Goal: Navigation & Orientation: Understand site structure

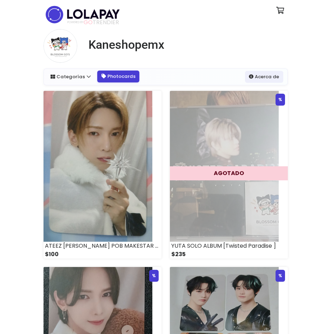
click at [101, 80] on link "Photocards" at bounding box center [118, 77] width 42 height 12
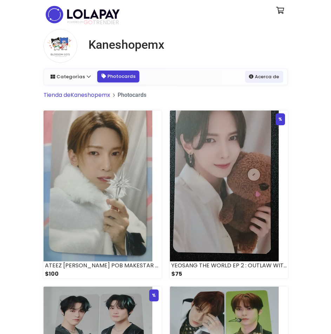
click at [107, 77] on link "Photocards" at bounding box center [118, 77] width 42 height 12
click at [85, 79] on link "Categorías" at bounding box center [71, 77] width 48 height 12
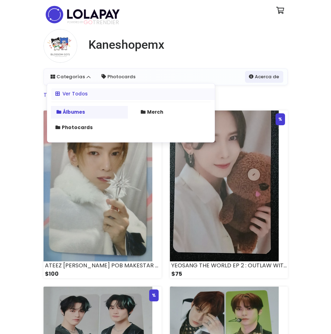
click at [93, 107] on link "Álbumes" at bounding box center [89, 112] width 77 height 13
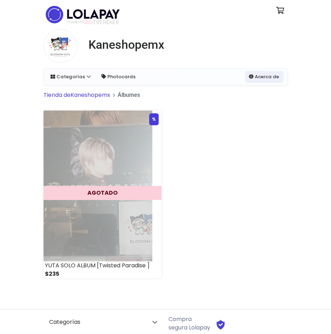
click at [74, 70] on div "Categorías Ver Todos Álbumes Merch Photocards" at bounding box center [165, 77] width 243 height 16
click at [78, 73] on link "Categorías" at bounding box center [71, 77] width 48 height 12
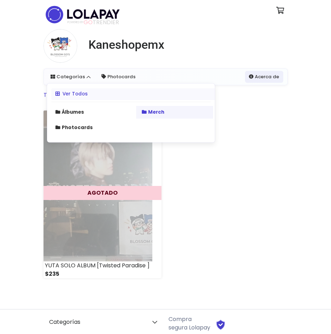
click at [146, 116] on link "Merch" at bounding box center [174, 112] width 77 height 13
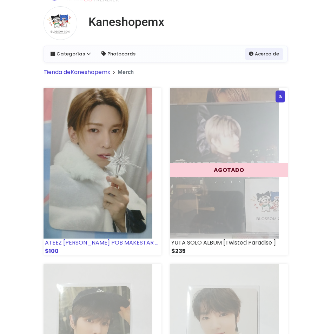
scroll to position [35, 0]
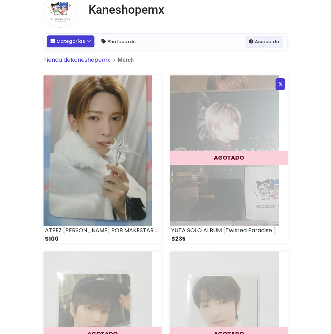
click at [80, 44] on link "Categorías" at bounding box center [71, 41] width 48 height 12
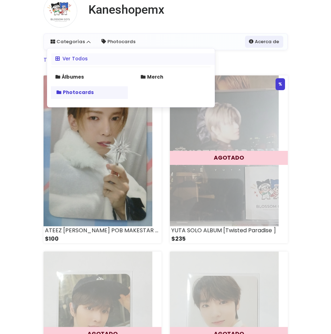
click at [80, 88] on link "Photocards" at bounding box center [89, 92] width 77 height 13
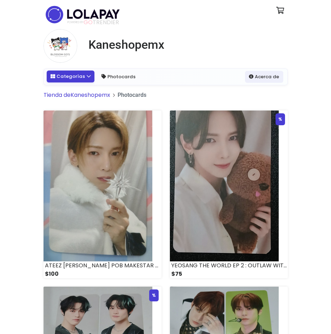
click at [74, 78] on link "Categorías" at bounding box center [71, 77] width 48 height 12
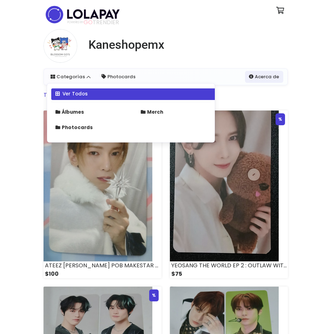
click at [75, 90] on link "Ver Todos" at bounding box center [135, 94] width 168 height 12
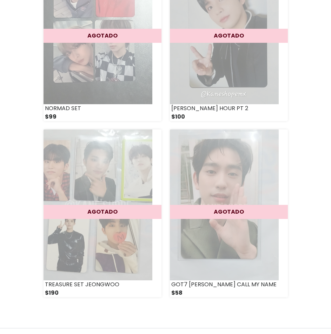
scroll to position [1681, 0]
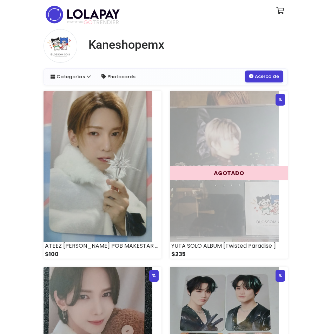
click at [250, 81] on link "Acerca de" at bounding box center [264, 77] width 38 height 12
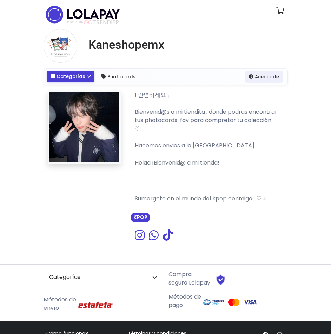
click at [71, 76] on link "Categorías" at bounding box center [71, 77] width 48 height 12
